Goal: Entertainment & Leisure: Consume media (video, audio)

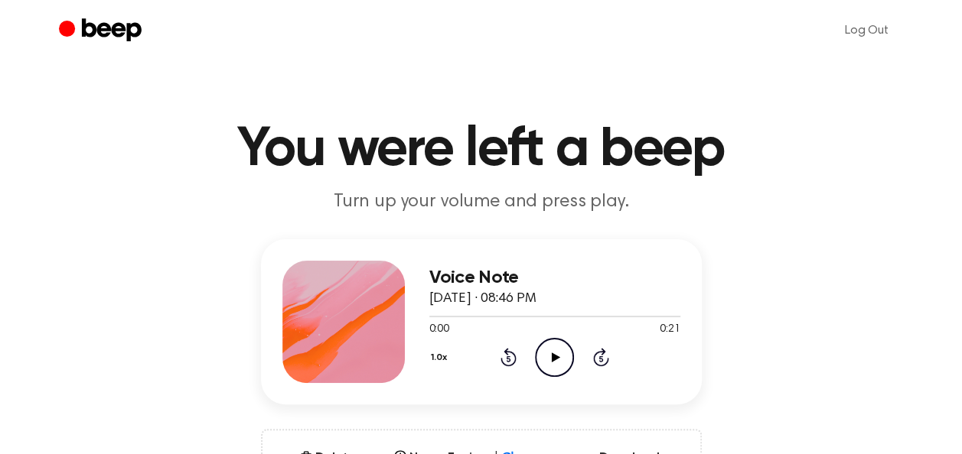
click at [556, 366] on icon "Play Audio" at bounding box center [554, 357] width 39 height 39
click at [555, 357] on icon "Pause Audio" at bounding box center [554, 357] width 39 height 39
click at [548, 350] on icon "Play Audio" at bounding box center [554, 357] width 39 height 39
click at [551, 340] on icon "Pause Audio" at bounding box center [554, 357] width 39 height 39
click at [557, 347] on icon "Play Audio" at bounding box center [554, 357] width 39 height 39
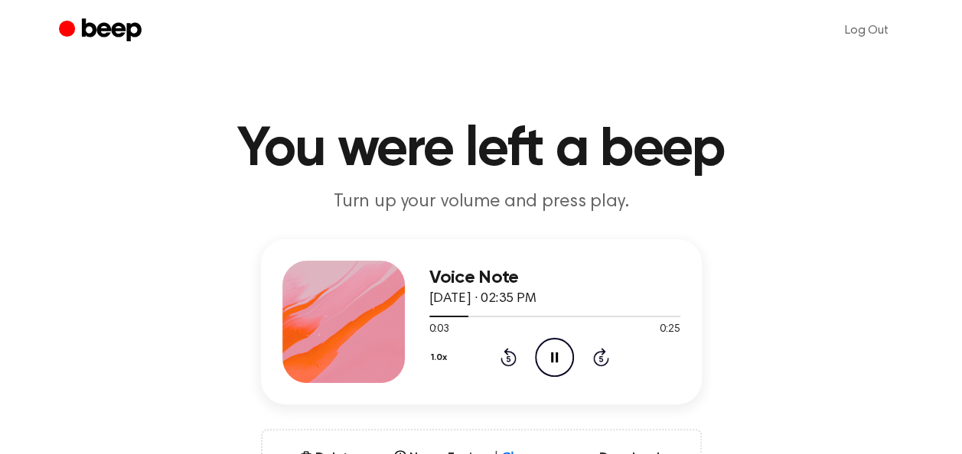
click at [552, 344] on icon "Pause Audio" at bounding box center [554, 357] width 39 height 39
